Goal: Use online tool/utility

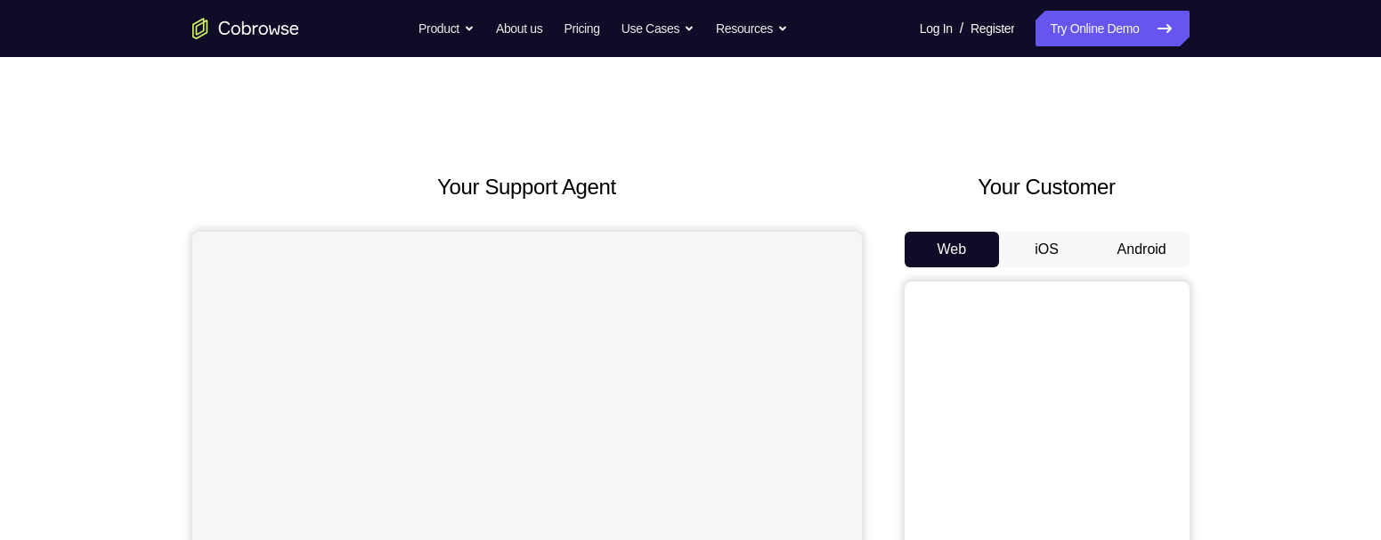
click at [1147, 249] on button "Android" at bounding box center [1141, 250] width 95 height 36
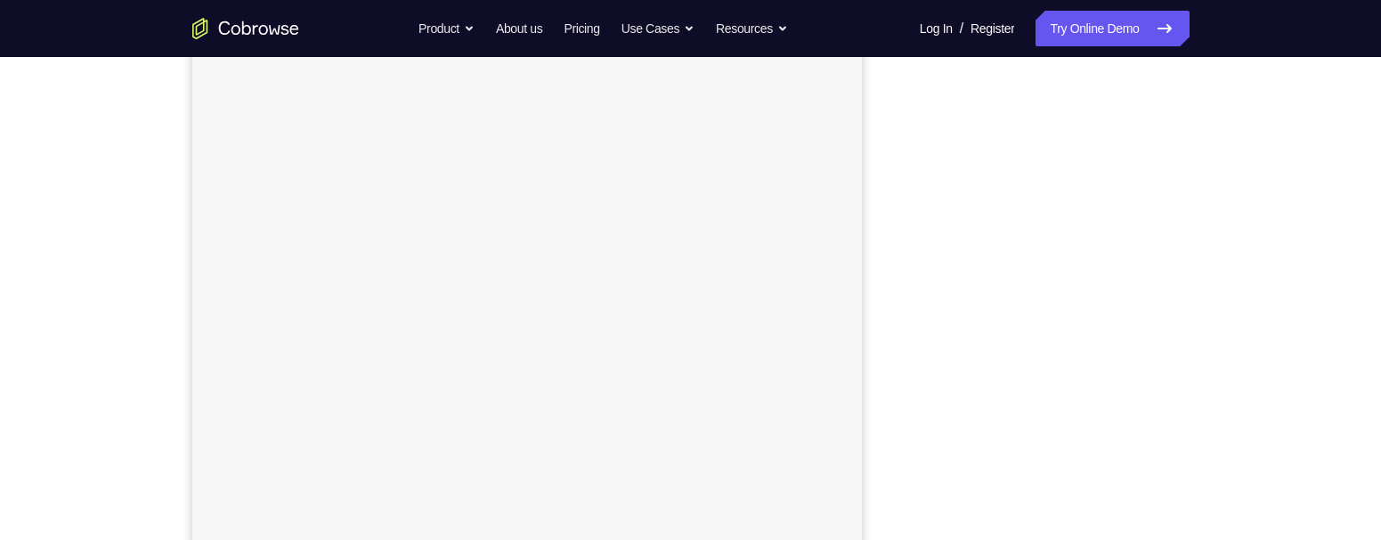
scroll to position [263, 0]
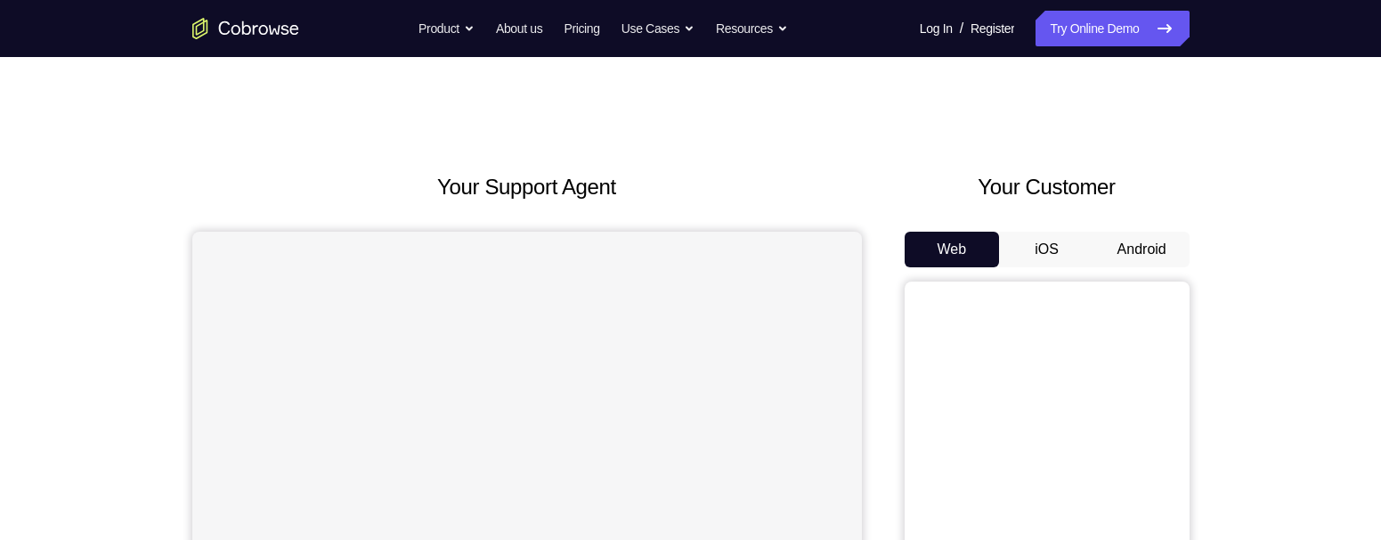
click at [1154, 253] on button "Android" at bounding box center [1141, 250] width 95 height 36
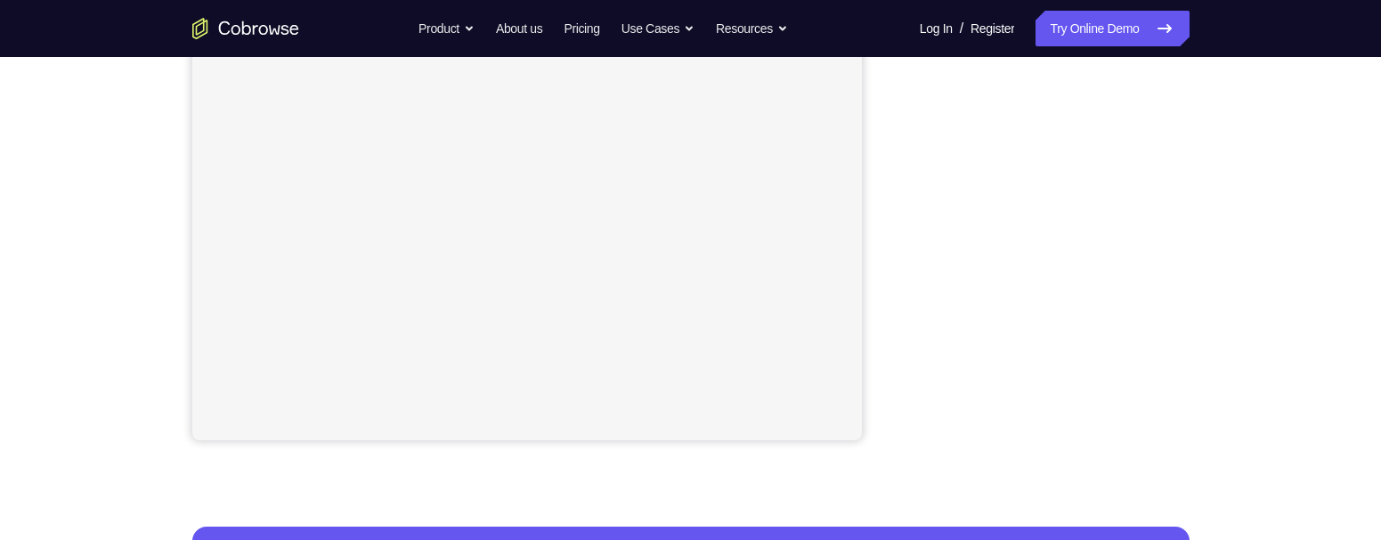
scroll to position [390, 0]
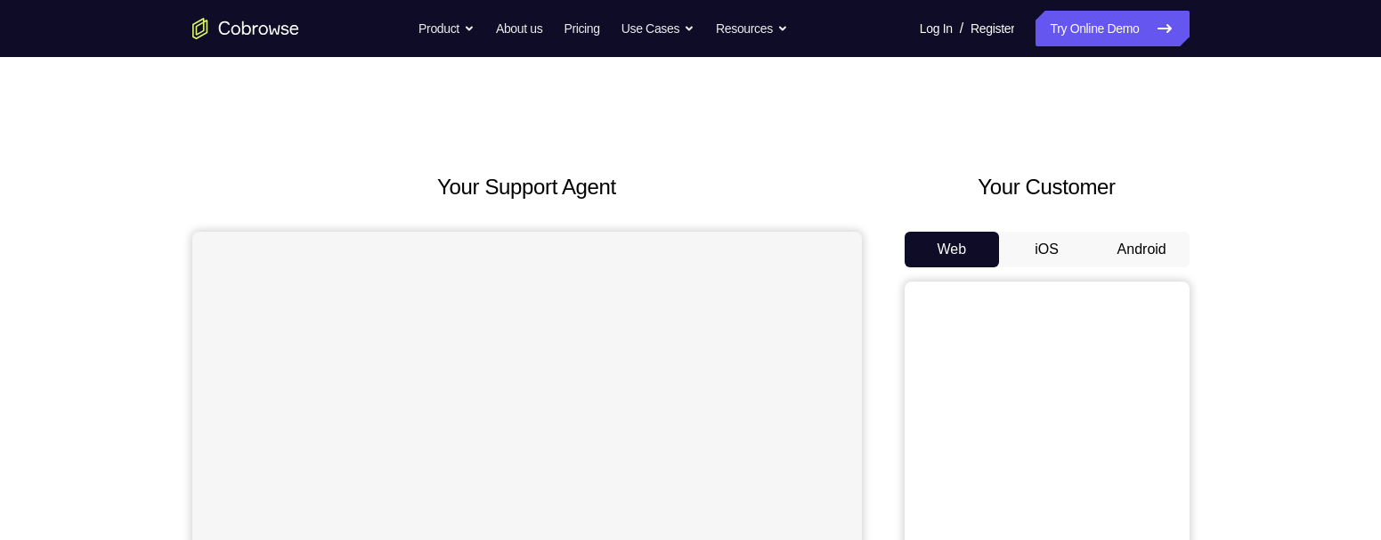
click at [1128, 246] on button "Android" at bounding box center [1141, 250] width 95 height 36
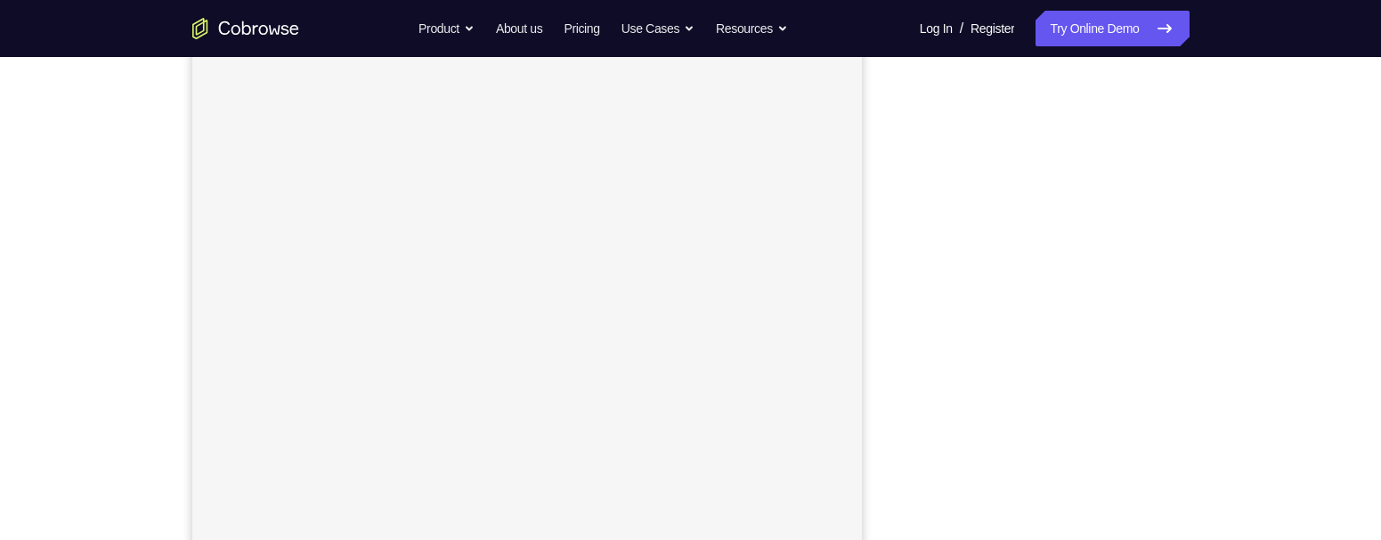
scroll to position [243, 0]
